Goal: Task Accomplishment & Management: Manage account settings

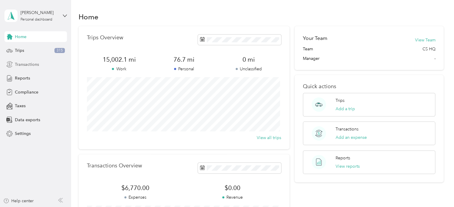
click at [18, 64] on span "Transactions" at bounding box center [27, 64] width 24 height 6
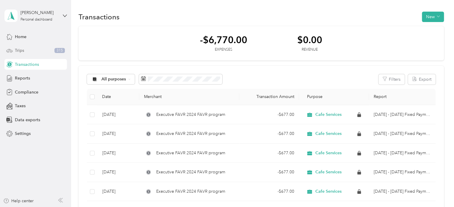
click at [20, 51] on span "Trips" at bounding box center [19, 50] width 9 height 6
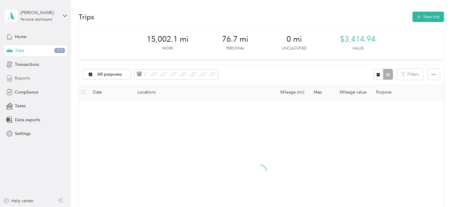
click at [29, 79] on span "Reports" at bounding box center [22, 78] width 15 height 6
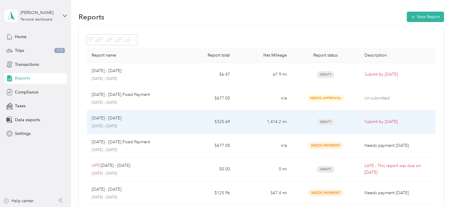
click at [254, 125] on td "1,414.2 mi" at bounding box center [263, 122] width 57 height 24
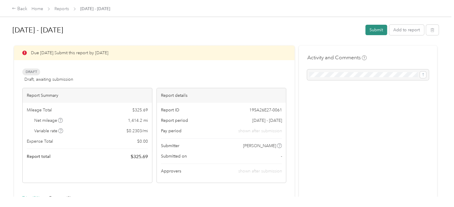
click at [374, 32] on button "Submit" at bounding box center [376, 30] width 22 height 10
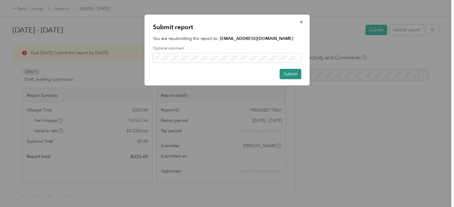
click at [296, 75] on button "Submit" at bounding box center [291, 74] width 22 height 10
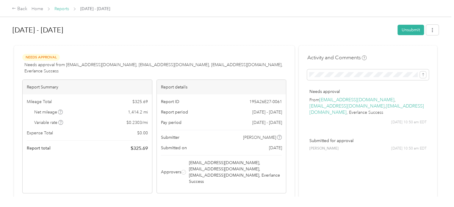
click at [62, 10] on link "Reports" at bounding box center [61, 8] width 15 height 5
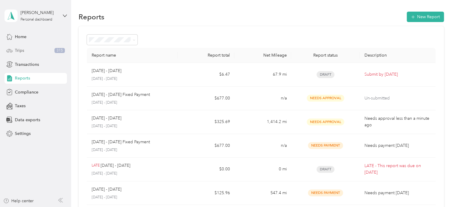
click at [24, 49] on div "Trips 315" at bounding box center [35, 50] width 63 height 11
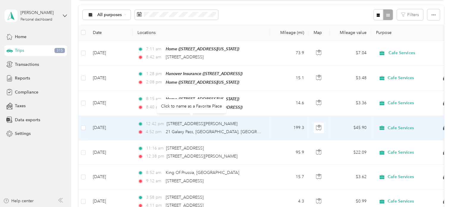
scroll to position [30, 0]
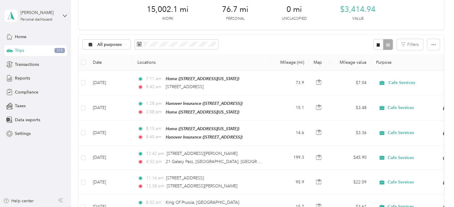
click at [108, 16] on div "15,002.1 mi Work 76.7 mi Personal 0 mi Unclassified $3,414.94 Value" at bounding box center [261, 12] width 365 height 33
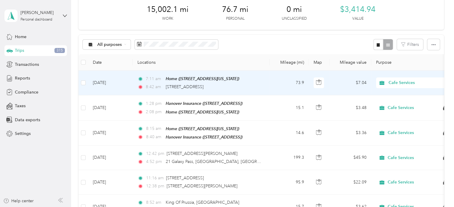
scroll to position [0, 0]
